Goal: Task Accomplishment & Management: Manage account settings

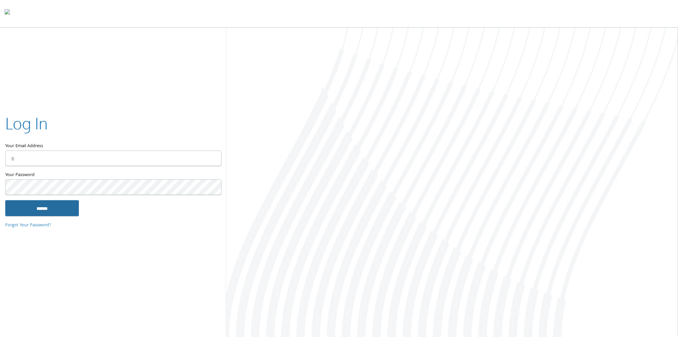
type input "**********"
click at [21, 211] on input "******" at bounding box center [42, 208] width 74 height 16
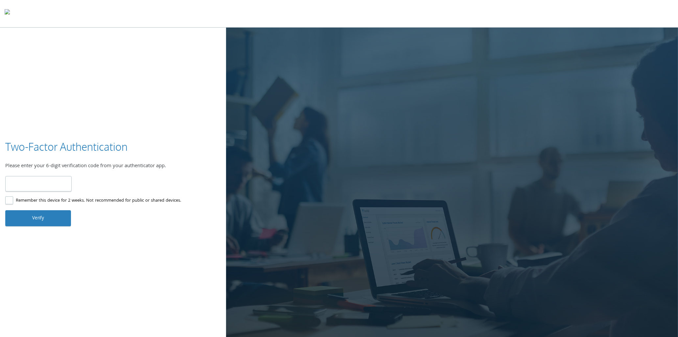
click at [55, 185] on input "number" at bounding box center [38, 183] width 66 height 15
type input "******"
